Goal: Transaction & Acquisition: Purchase product/service

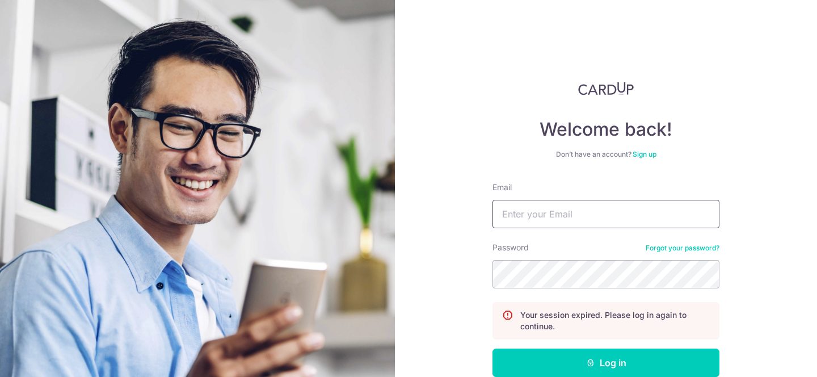
type input "aarondbnair@gmail.com"
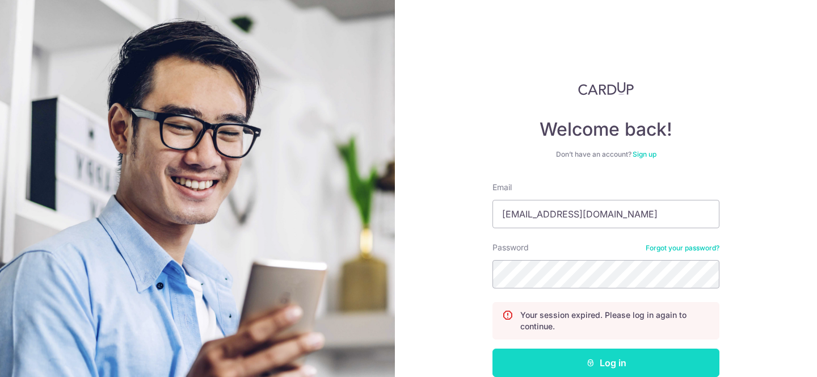
click at [612, 360] on button "Log in" at bounding box center [606, 363] width 227 height 28
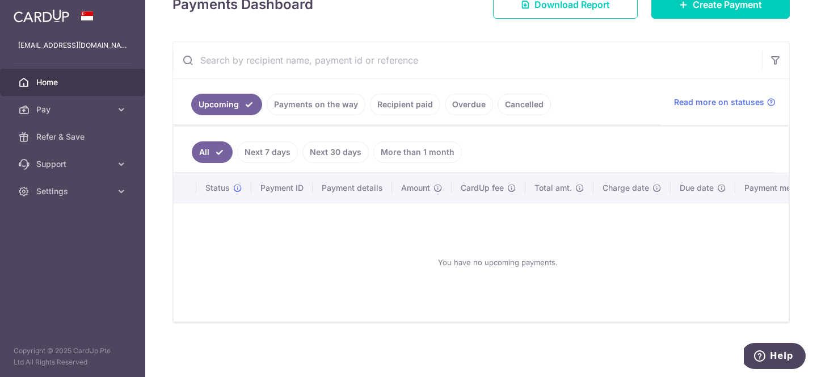
scroll to position [121, 0]
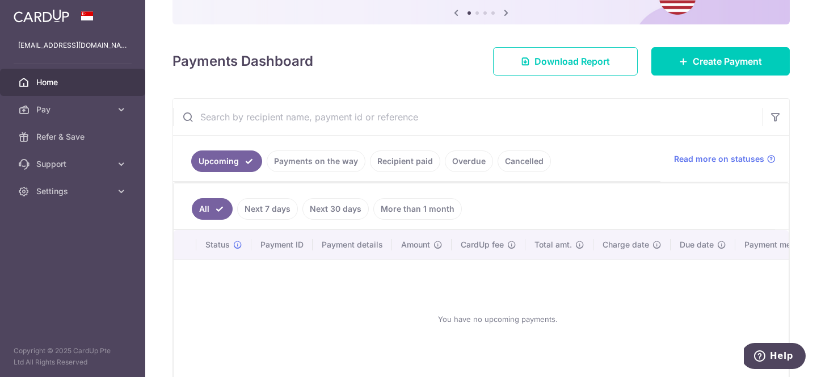
click at [412, 159] on link "Recipient paid" at bounding box center [405, 161] width 70 height 22
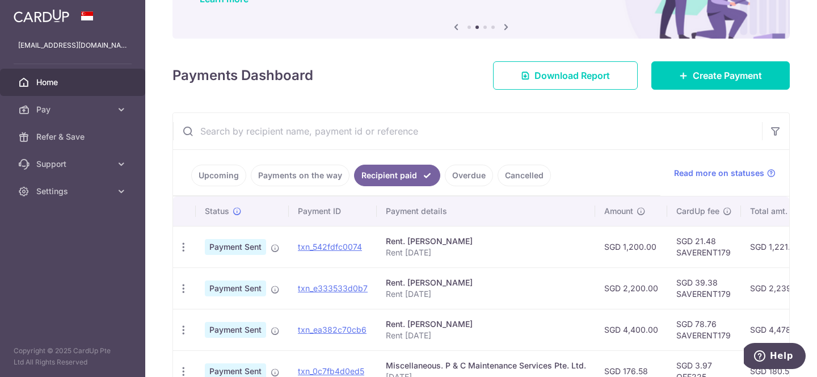
scroll to position [98, 0]
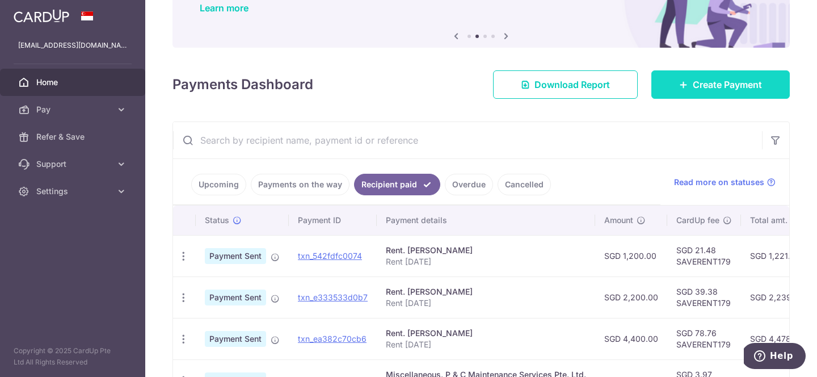
click at [714, 78] on span "Create Payment" at bounding box center [727, 85] width 69 height 14
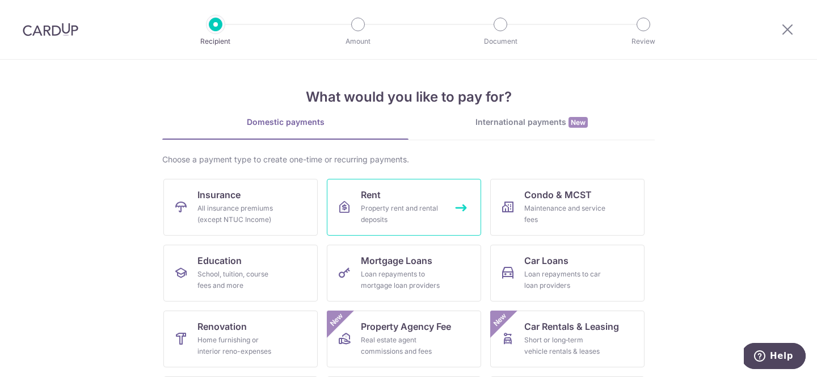
click at [400, 198] on link "Rent Property rent and rental deposits" at bounding box center [404, 207] width 154 height 57
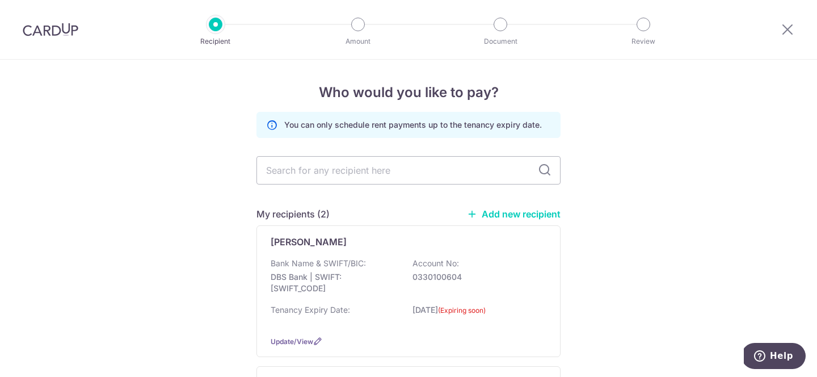
click at [379, 247] on div "FOO JONG JUAT" at bounding box center [402, 242] width 262 height 14
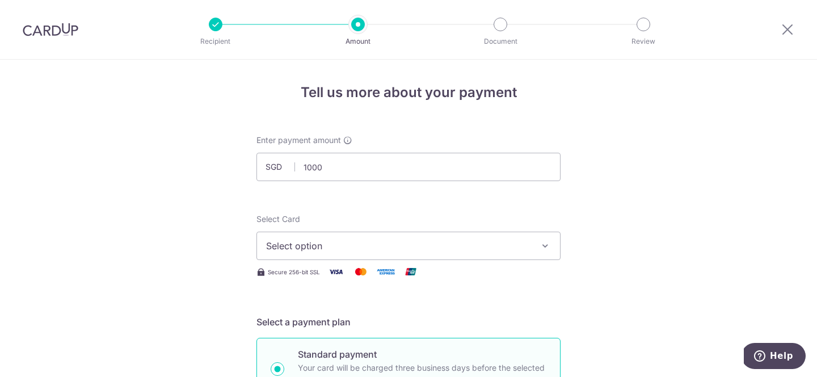
type input "1,000.00"
click at [429, 249] on span "Select option" at bounding box center [398, 246] width 265 height 14
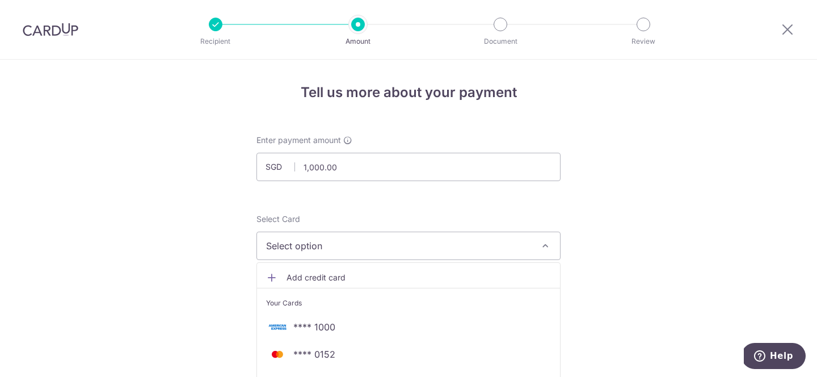
click at [544, 245] on icon "button" at bounding box center [545, 245] width 11 height 11
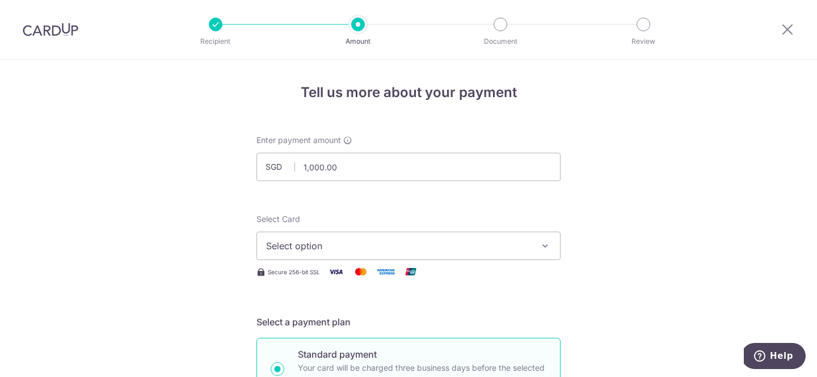
scroll to position [131, 0]
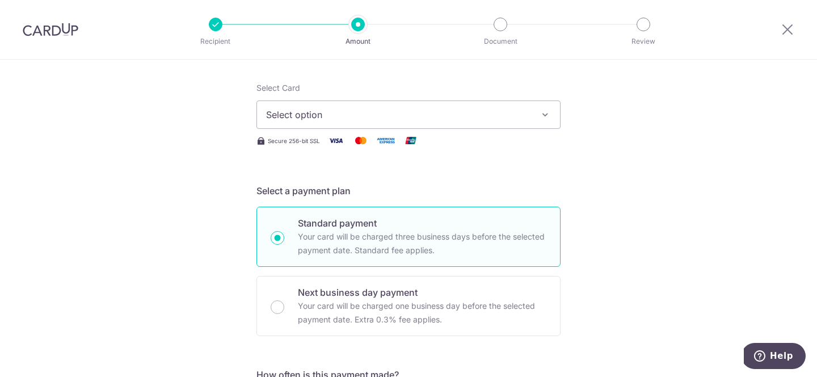
click at [509, 116] on span "Select option" at bounding box center [398, 115] width 265 height 14
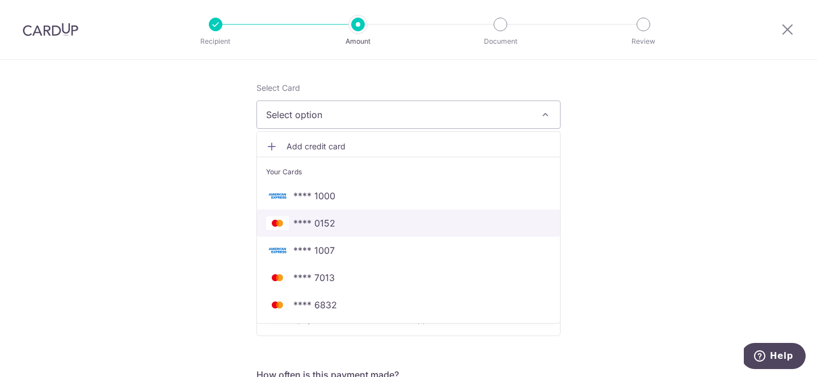
click at [391, 223] on span "**** 0152" at bounding box center [408, 223] width 285 height 14
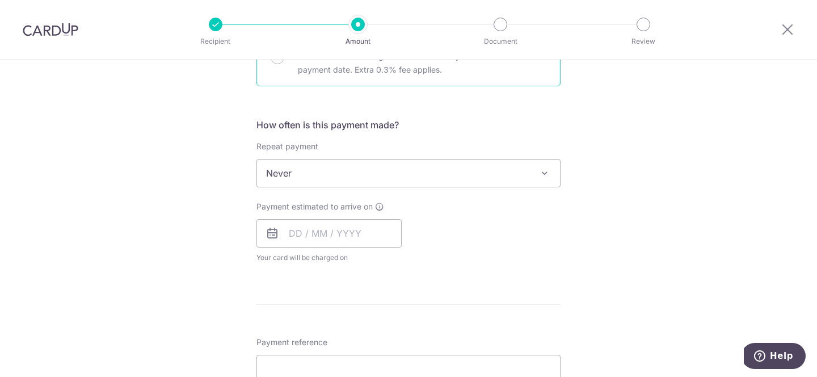
scroll to position [384, 0]
click at [346, 230] on input "text" at bounding box center [329, 230] width 145 height 28
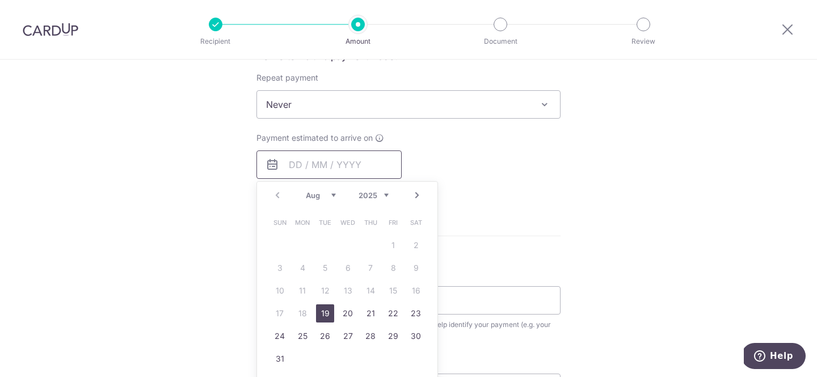
scroll to position [462, 0]
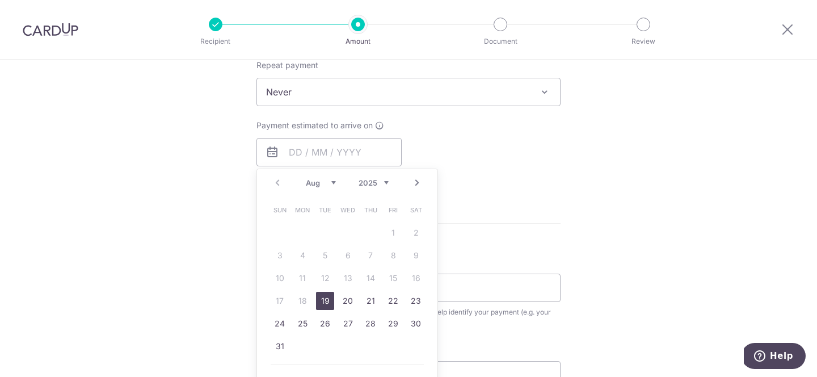
click at [318, 303] on link "19" at bounding box center [325, 301] width 18 height 18
type input "19/08/2025"
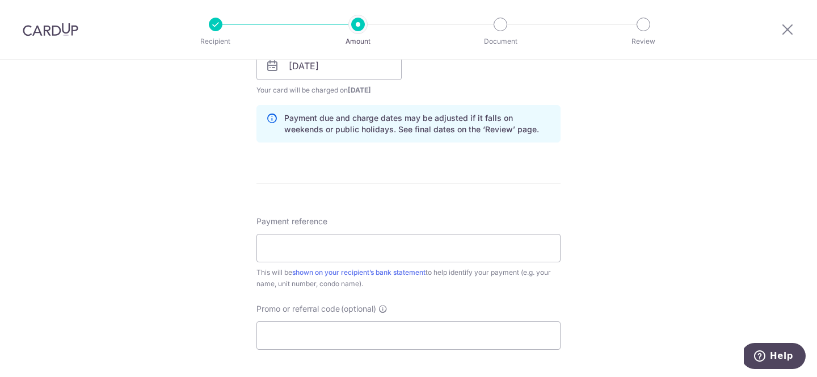
scroll to position [552, 0]
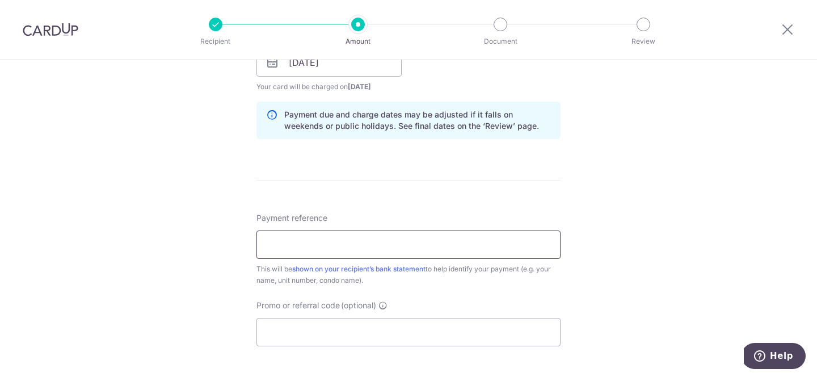
click at [329, 253] on input "Payment reference" at bounding box center [409, 244] width 304 height 28
click at [295, 241] on input "Rent Jan 2025" at bounding box center [409, 244] width 304 height 28
type input "Rent Aug 2025"
click at [417, 331] on input "Promo or referral code (optional)" at bounding box center [409, 332] width 304 height 28
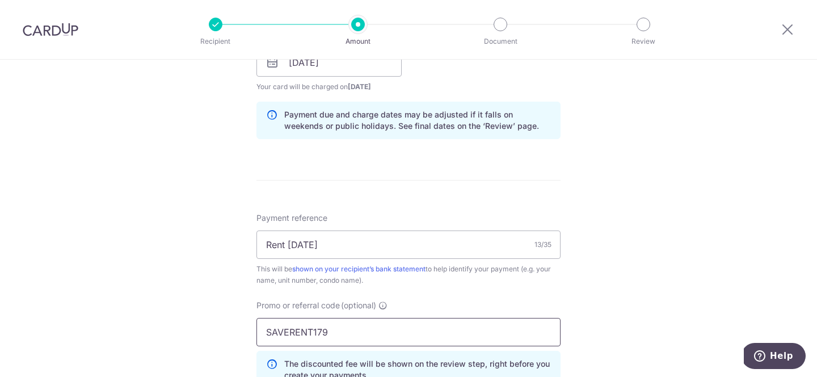
type input "SAVERENT179"
click at [630, 274] on div "Tell us more about your payment Enter payment amount SGD 1,000.00 1000.00 Selec…" at bounding box center [408, 70] width 817 height 1124
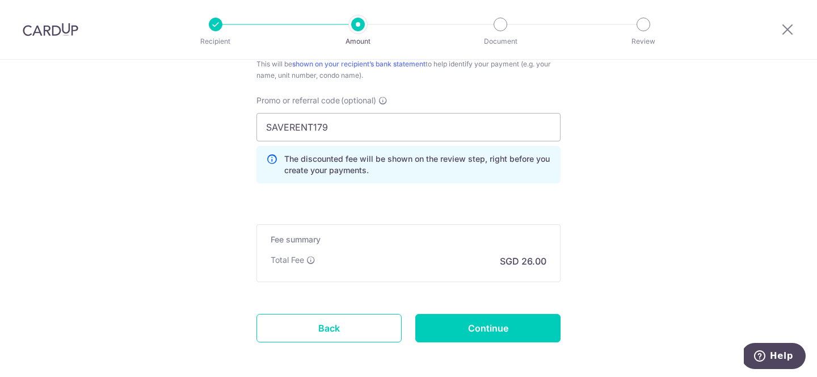
scroll to position [766, 0]
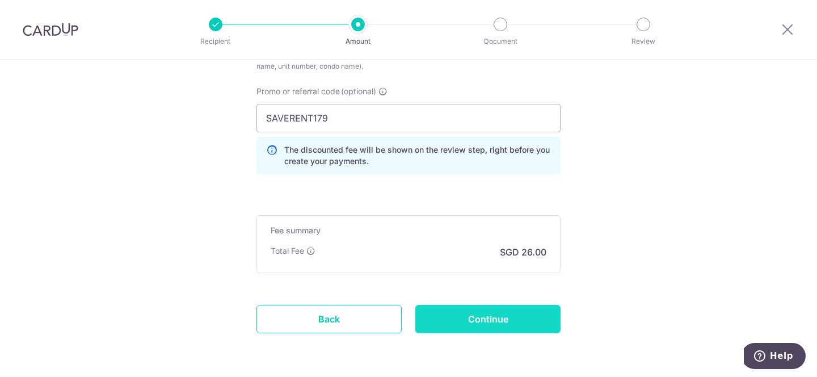
click at [504, 308] on input "Continue" at bounding box center [487, 319] width 145 height 28
type input "Create Schedule"
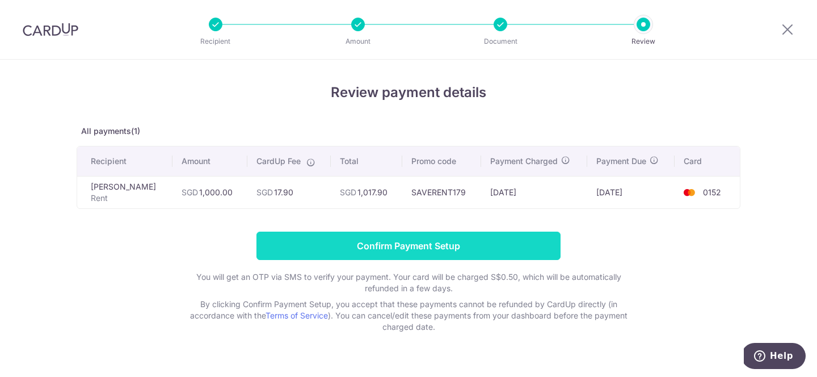
click at [433, 240] on input "Confirm Payment Setup" at bounding box center [409, 246] width 304 height 28
